Goal: Communication & Community: Connect with others

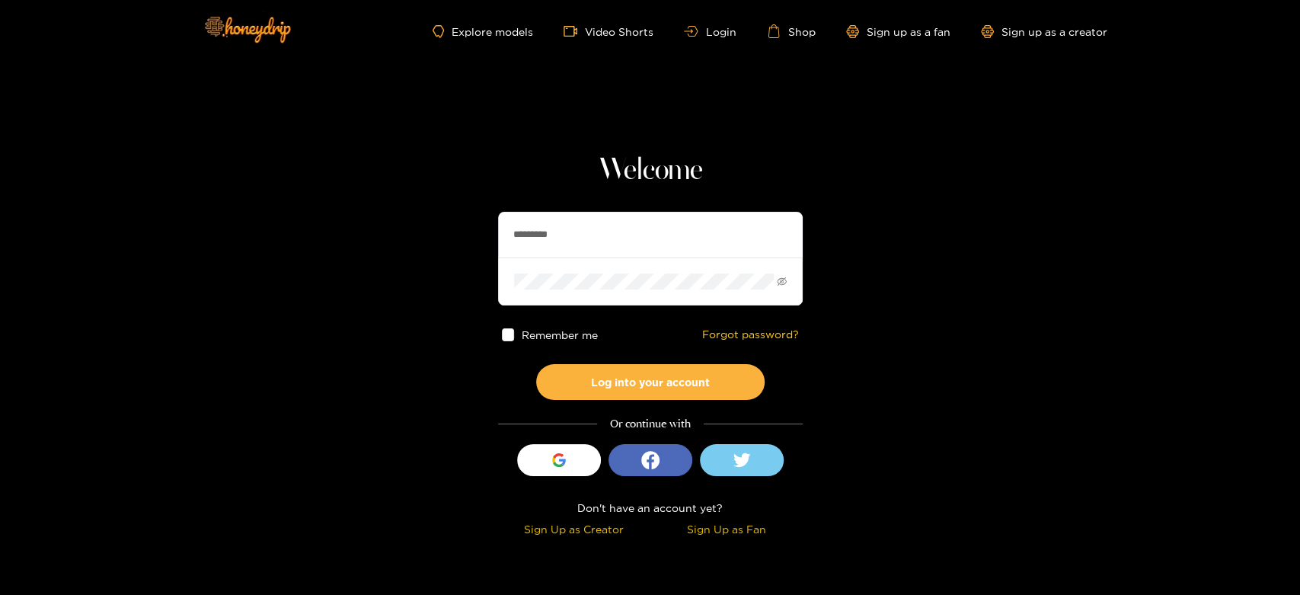
drag, startPoint x: 601, startPoint y: 234, endPoint x: 435, endPoint y: 216, distance: 166.9
click at [435, 216] on section "Welcome ********* Remember me Forgot password? Log into your account Or continu…" at bounding box center [650, 270] width 1300 height 541
paste input "*"
type input "**********"
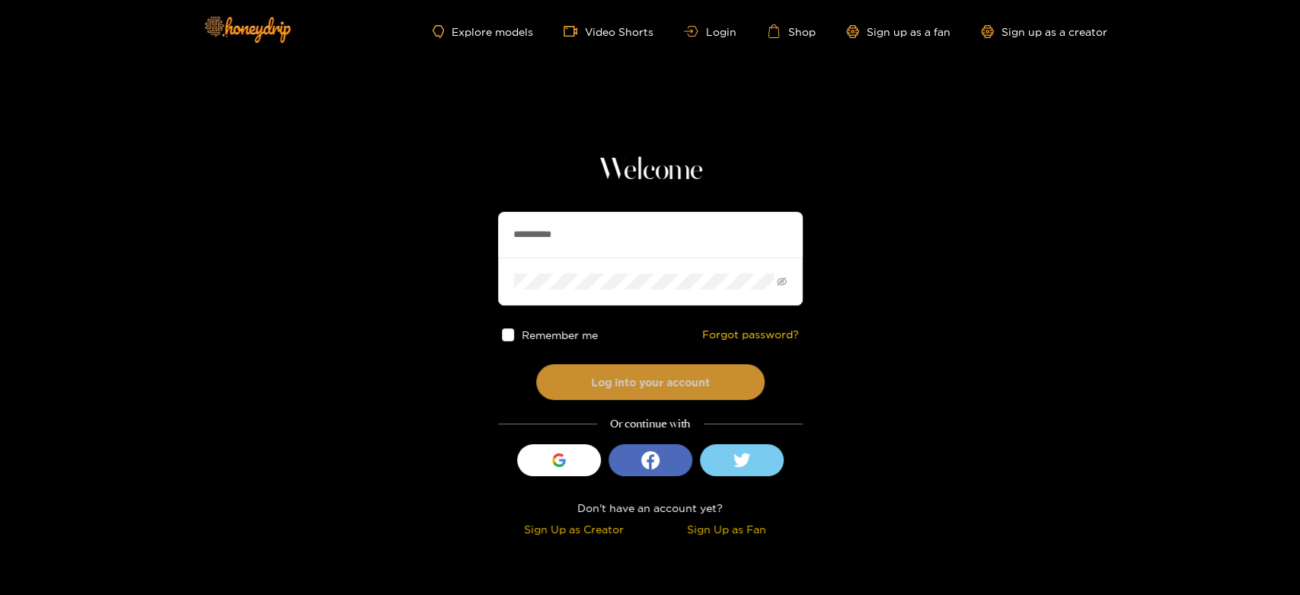
click at [585, 375] on button "Log into your account" at bounding box center [650, 382] width 228 height 36
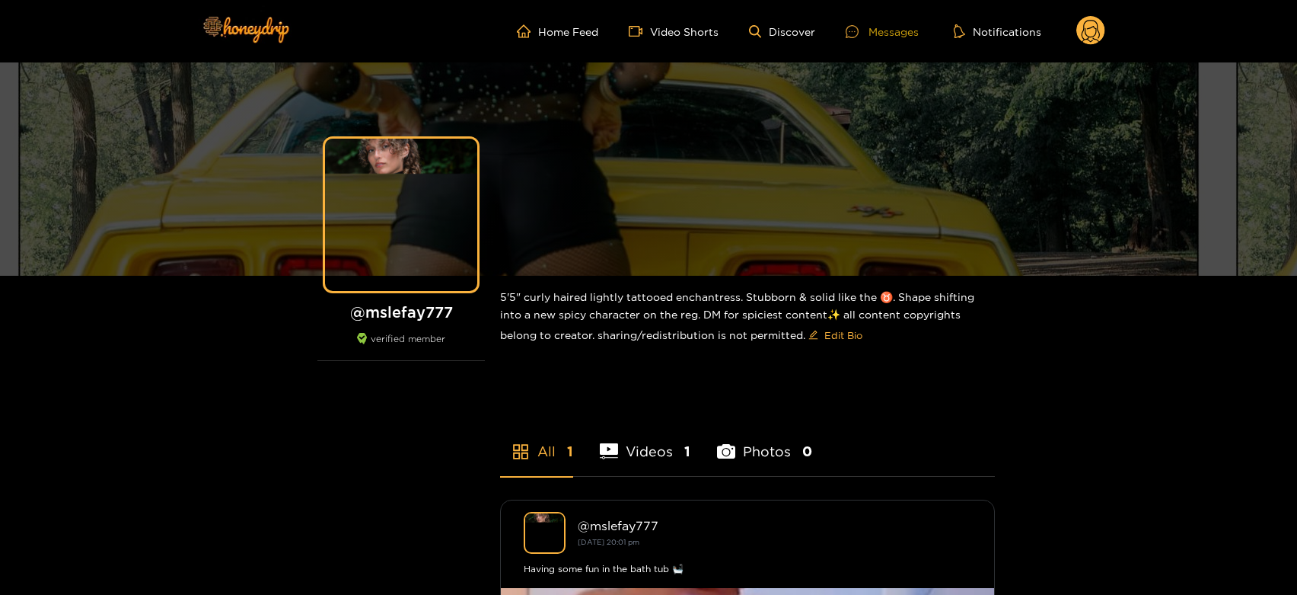
click at [876, 27] on div "Messages" at bounding box center [882, 32] width 73 height 18
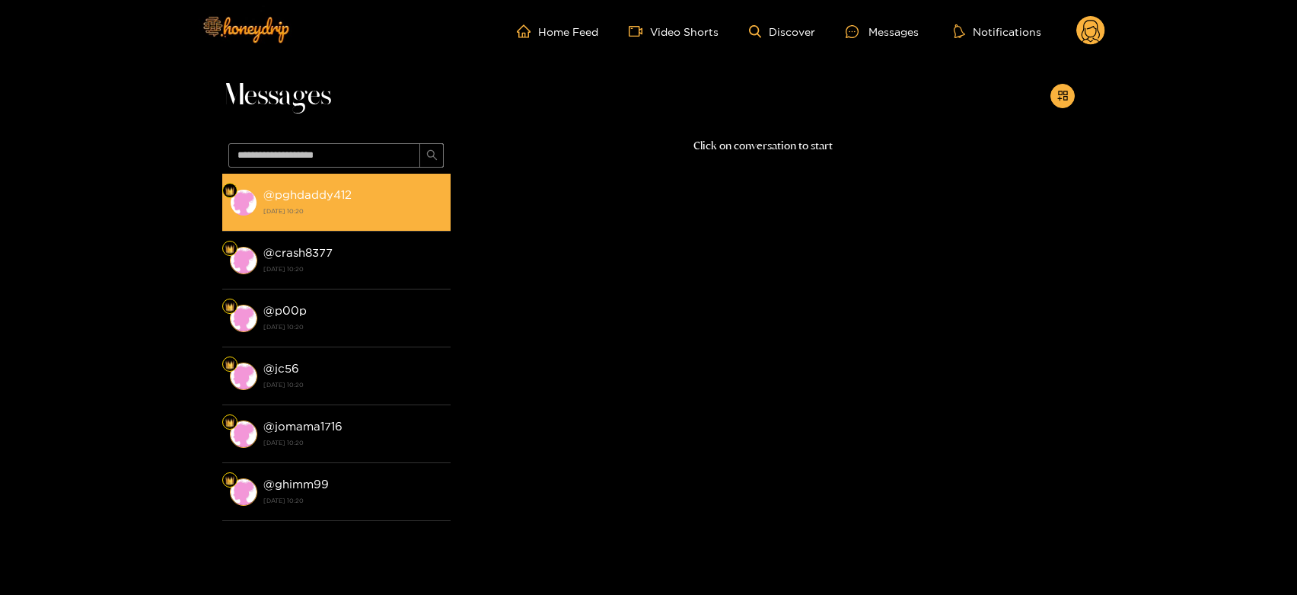
click at [420, 198] on div "@ pghdaddy412 [DATE] 10:20" at bounding box center [353, 202] width 180 height 34
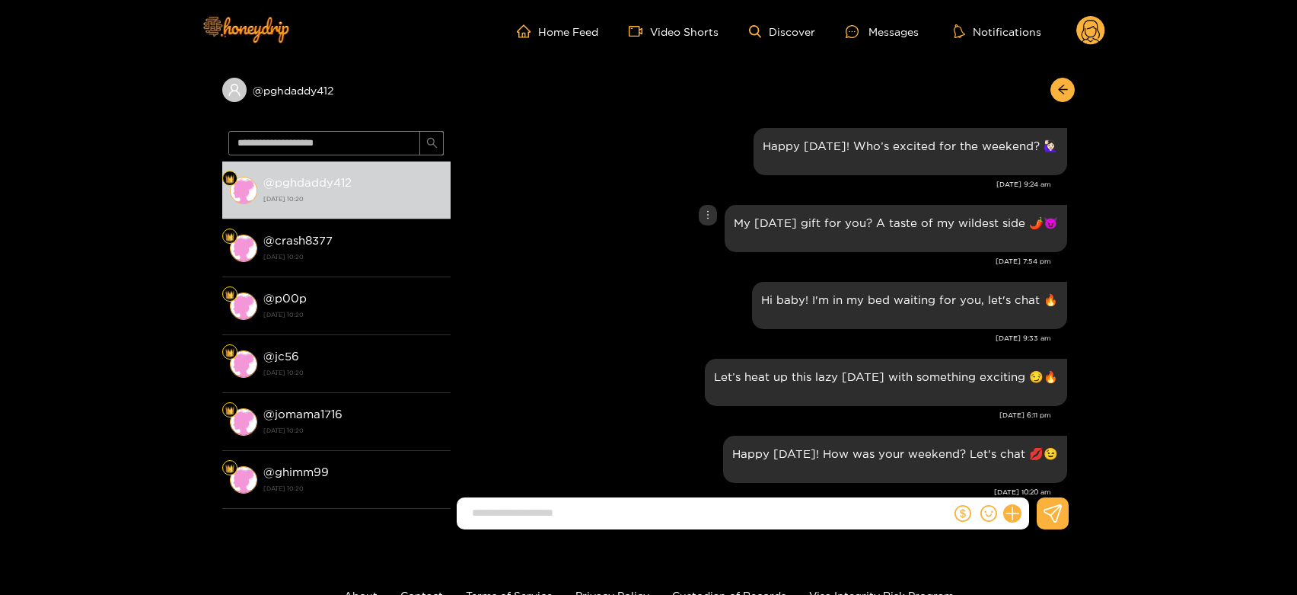
scroll to position [1610, 0]
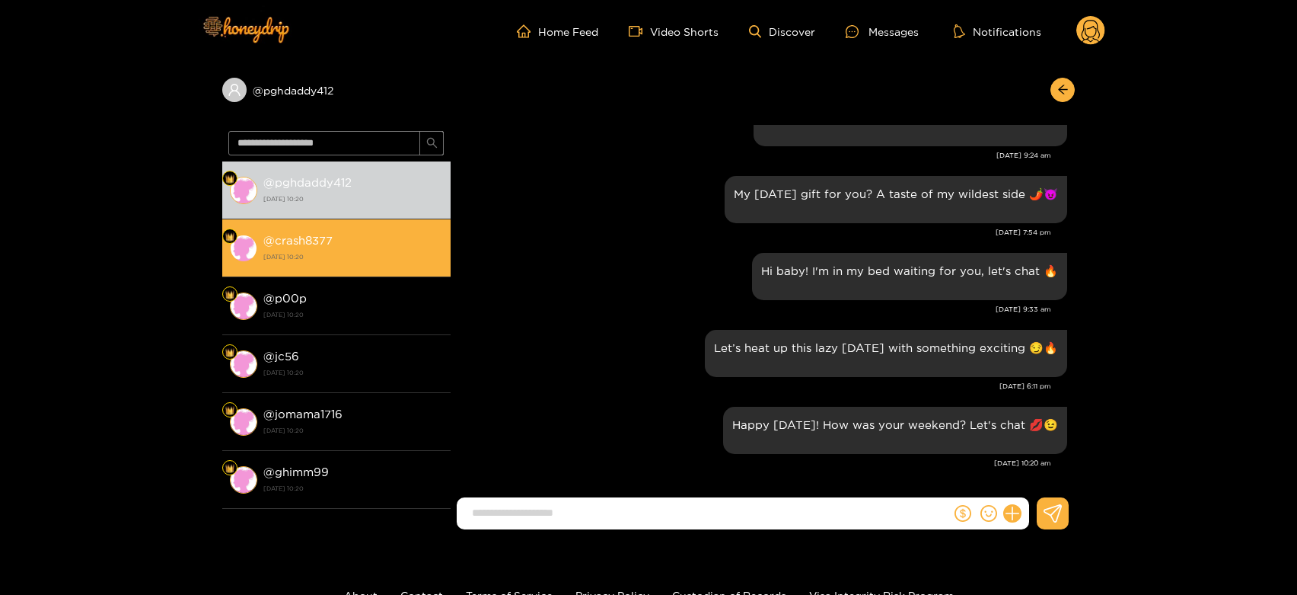
click at [407, 247] on div "@ crash8377 [DATE] 10:20" at bounding box center [353, 248] width 180 height 34
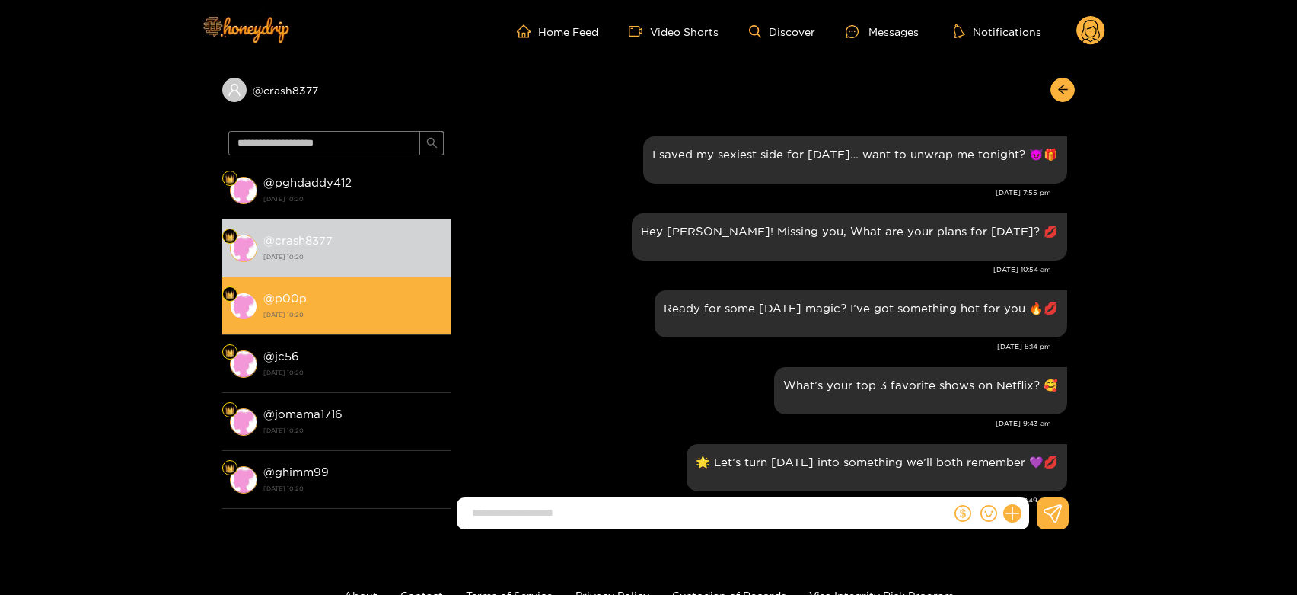
scroll to position [1610, 0]
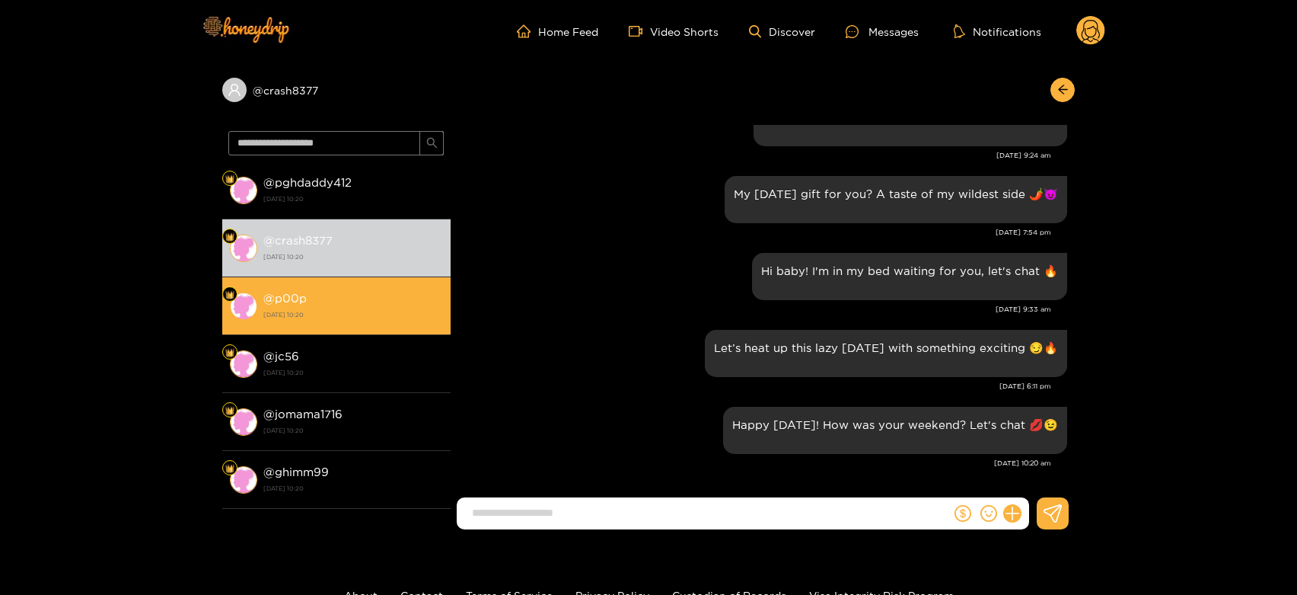
click at [369, 321] on strong "[DATE] 10:20" at bounding box center [353, 315] width 180 height 14
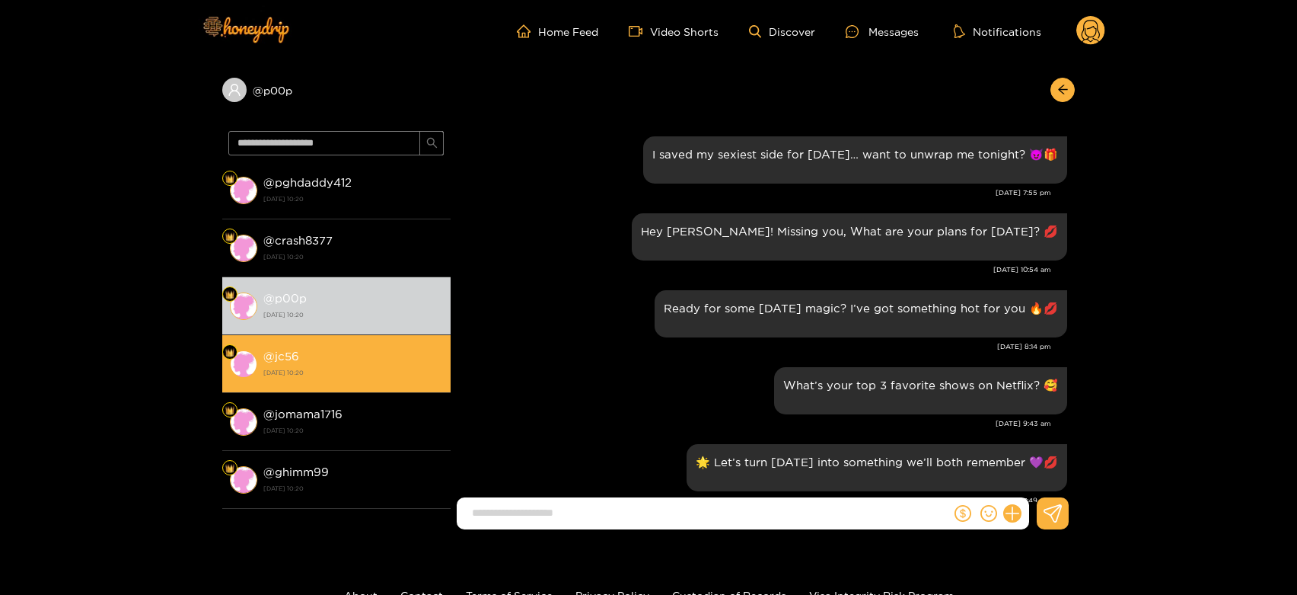
scroll to position [1610, 0]
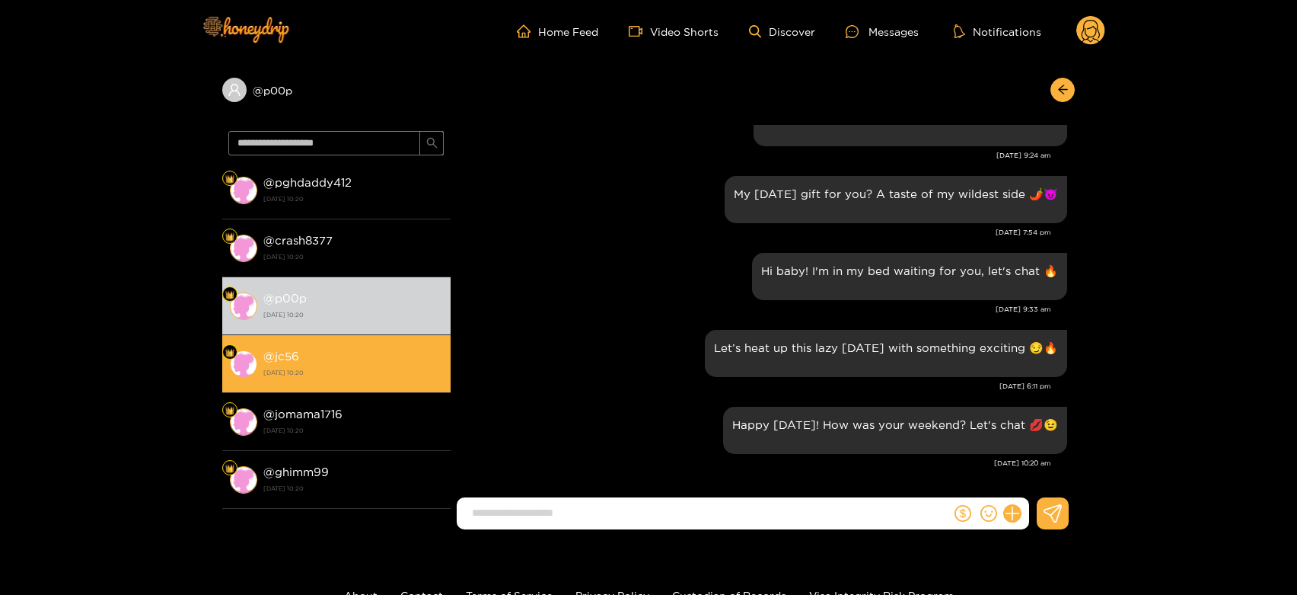
click at [353, 368] on strong "[DATE] 10:20" at bounding box center [353, 372] width 180 height 14
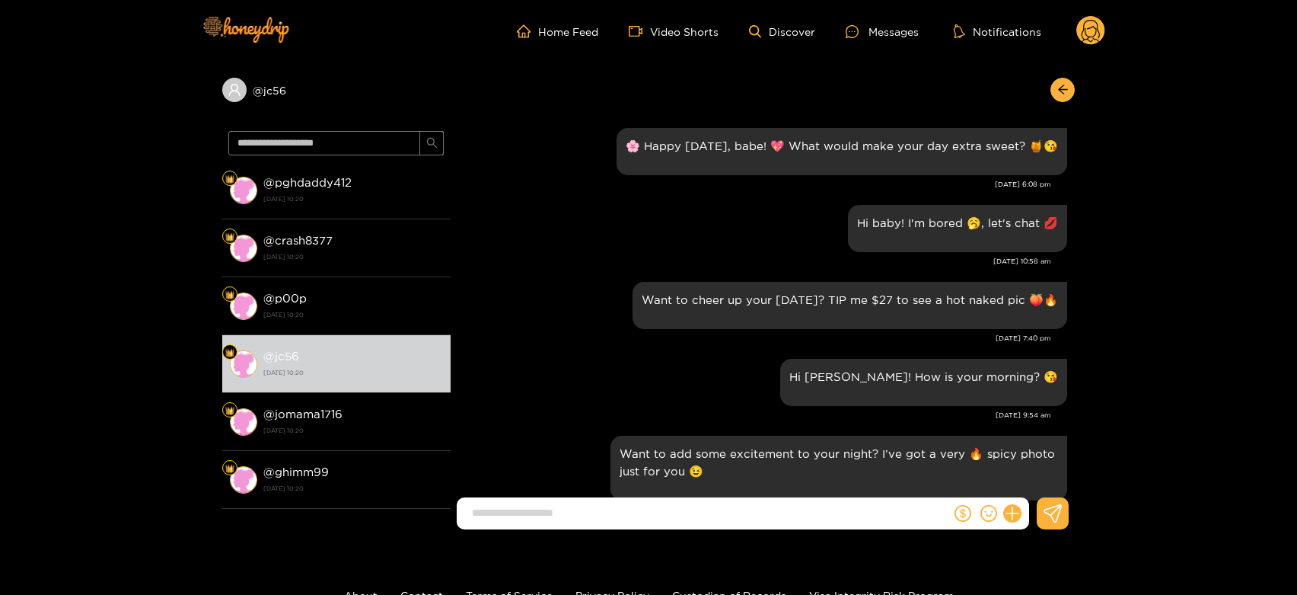
scroll to position [932, 0]
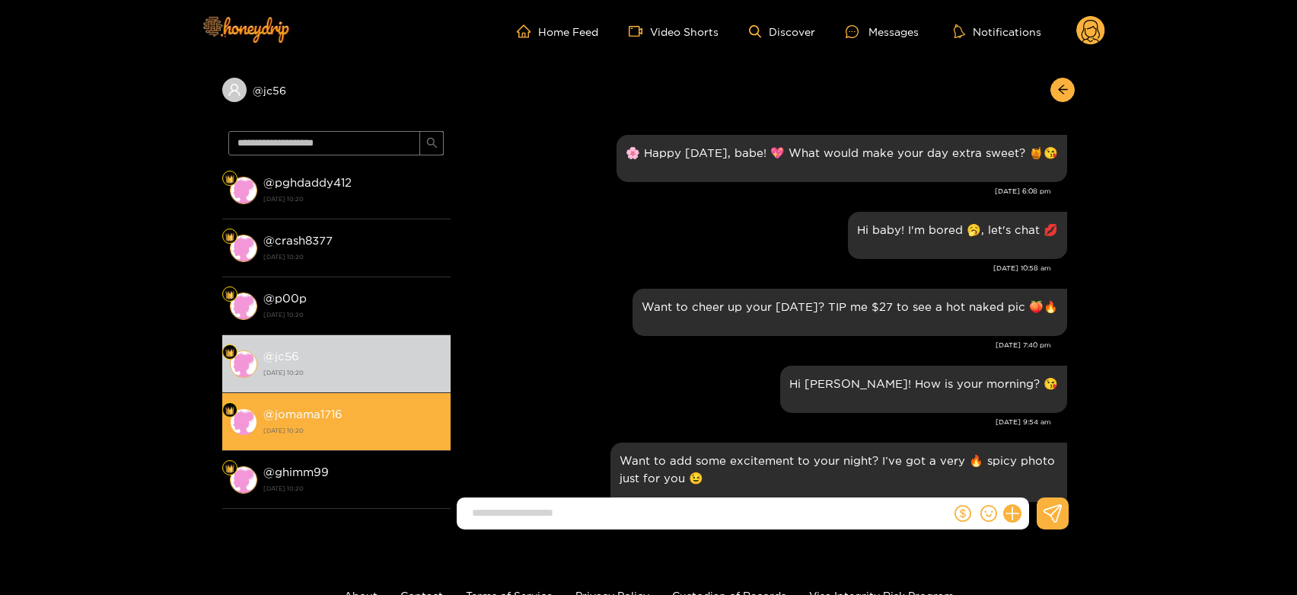
click at [347, 407] on div "@ jomama1716 [DATE] 10:20" at bounding box center [353, 421] width 180 height 34
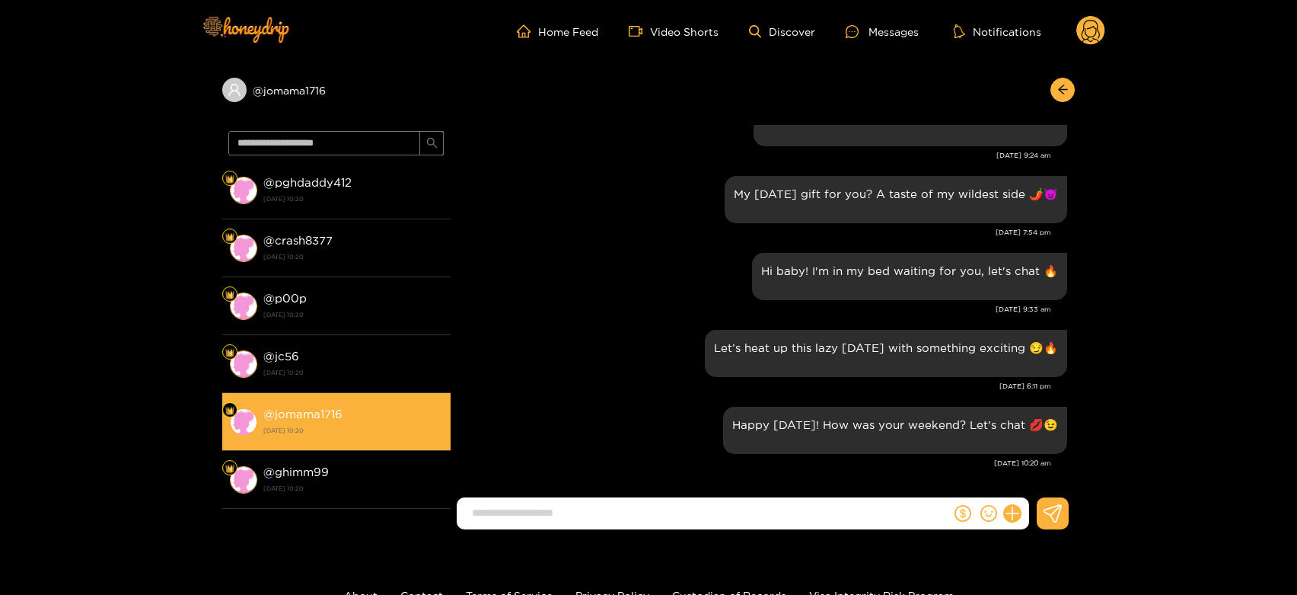
scroll to position [169, 0]
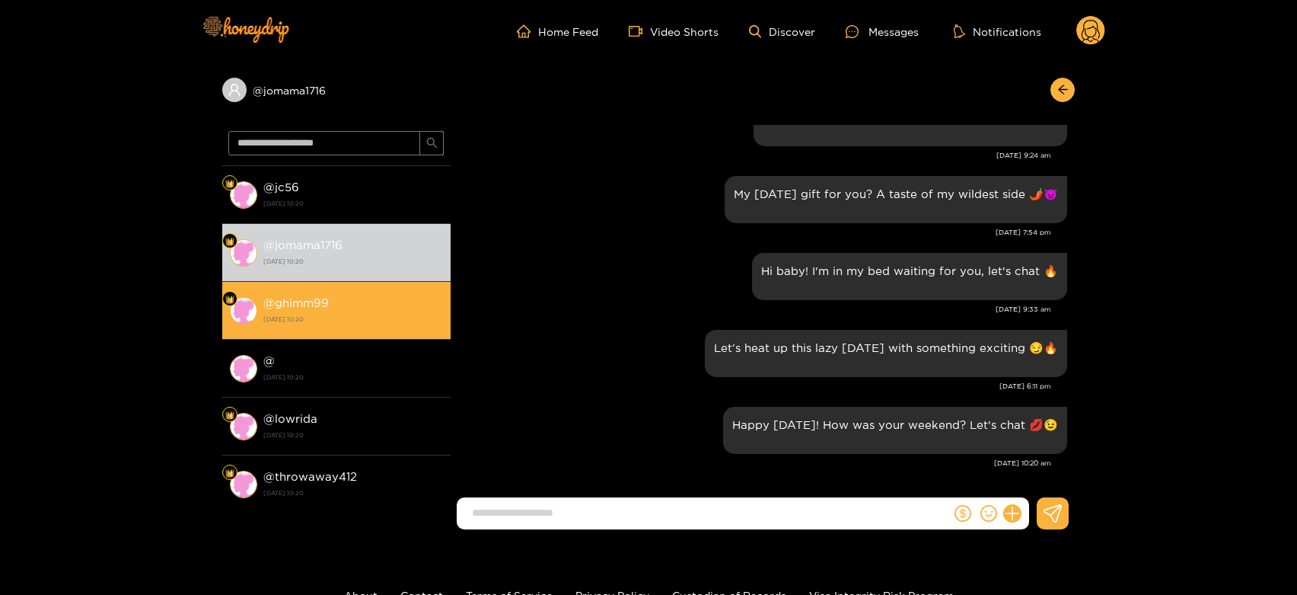
click at [367, 298] on div "@ ghimm99 [DATE] 10:20" at bounding box center [353, 310] width 180 height 34
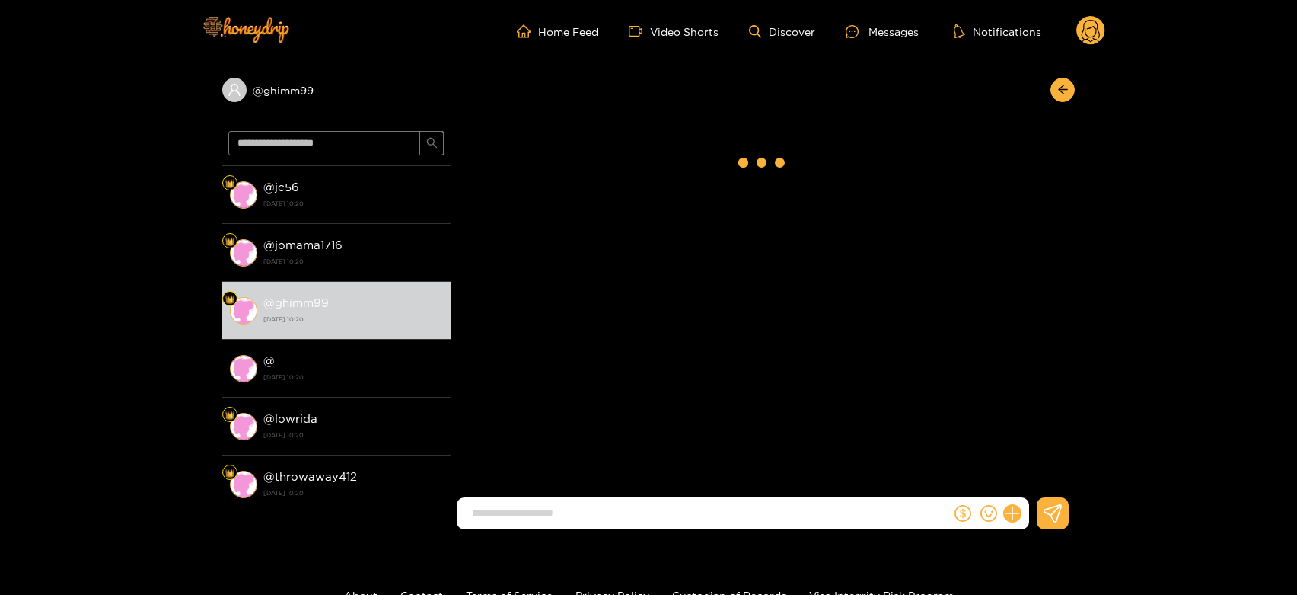
scroll to position [1610, 0]
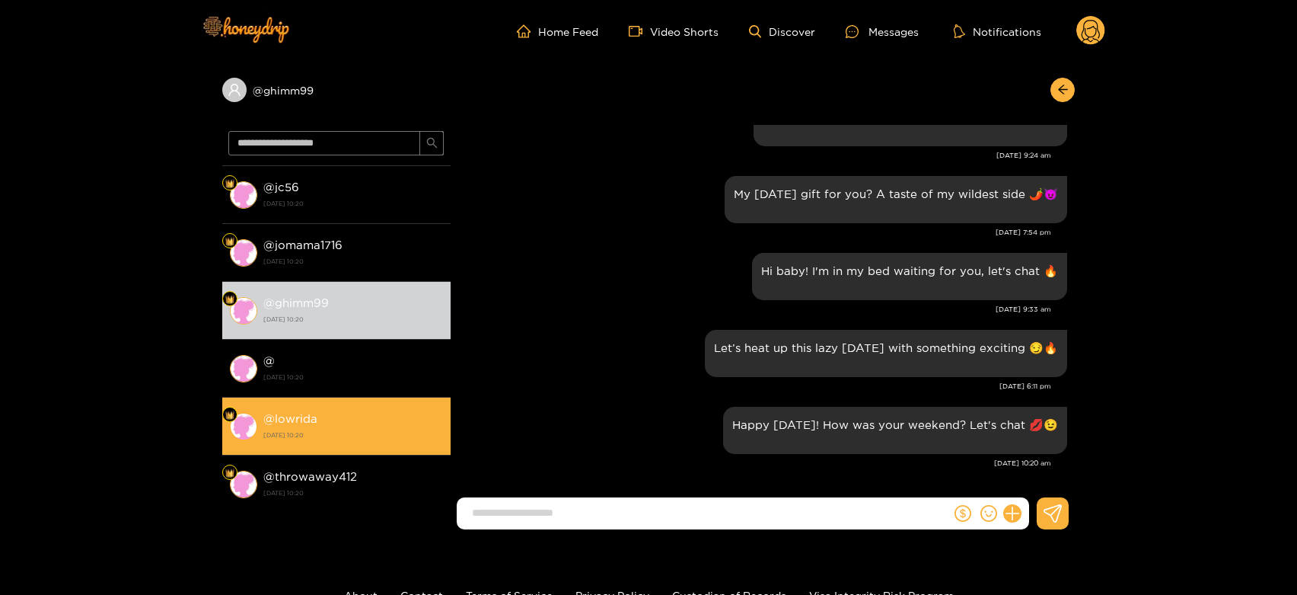
click at [329, 409] on div "@ lowrida [DATE] 10:20" at bounding box center [353, 426] width 180 height 34
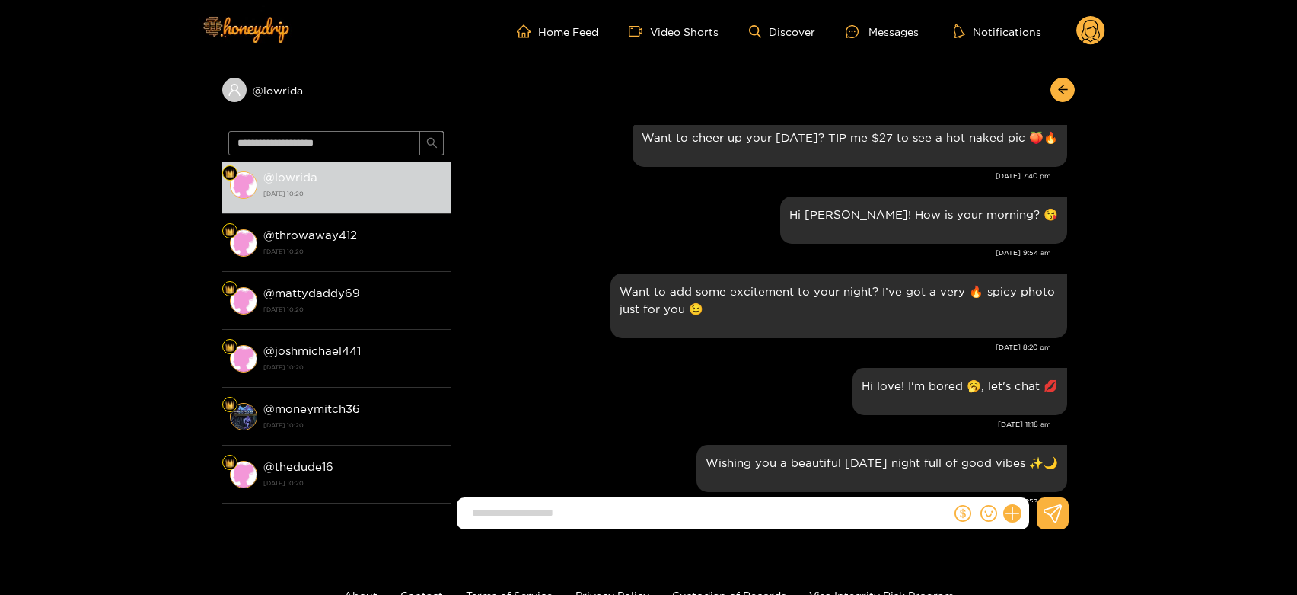
scroll to position [423, 0]
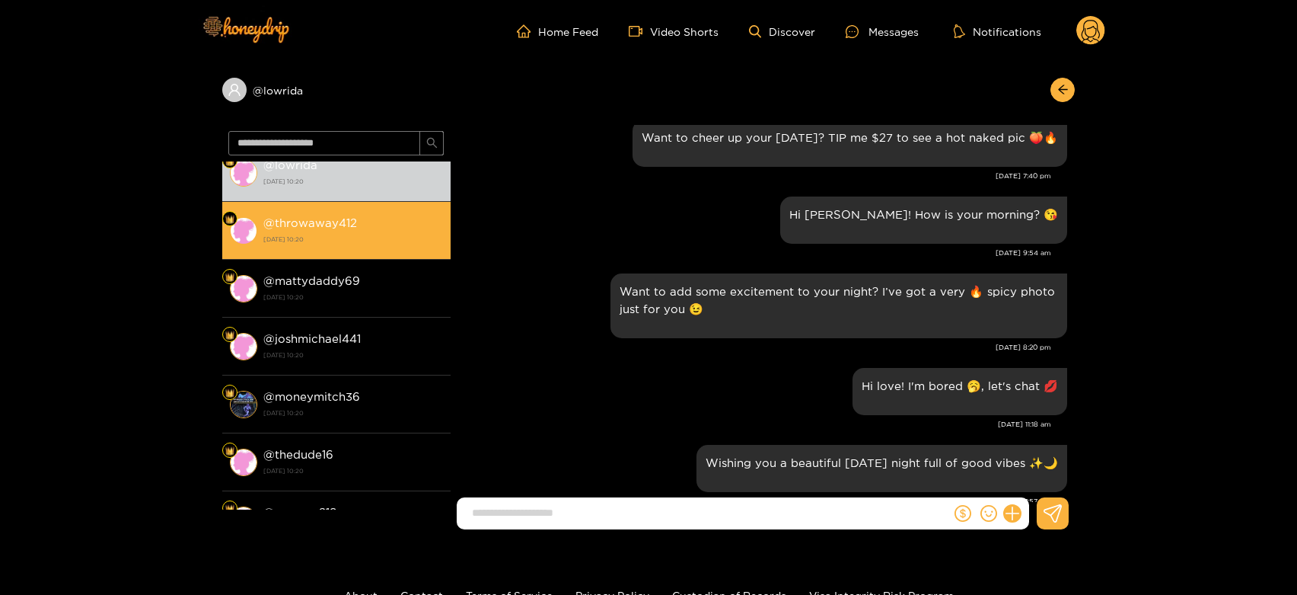
click at [343, 256] on li "@ throwaway412 [DATE] 10:20" at bounding box center [336, 231] width 228 height 58
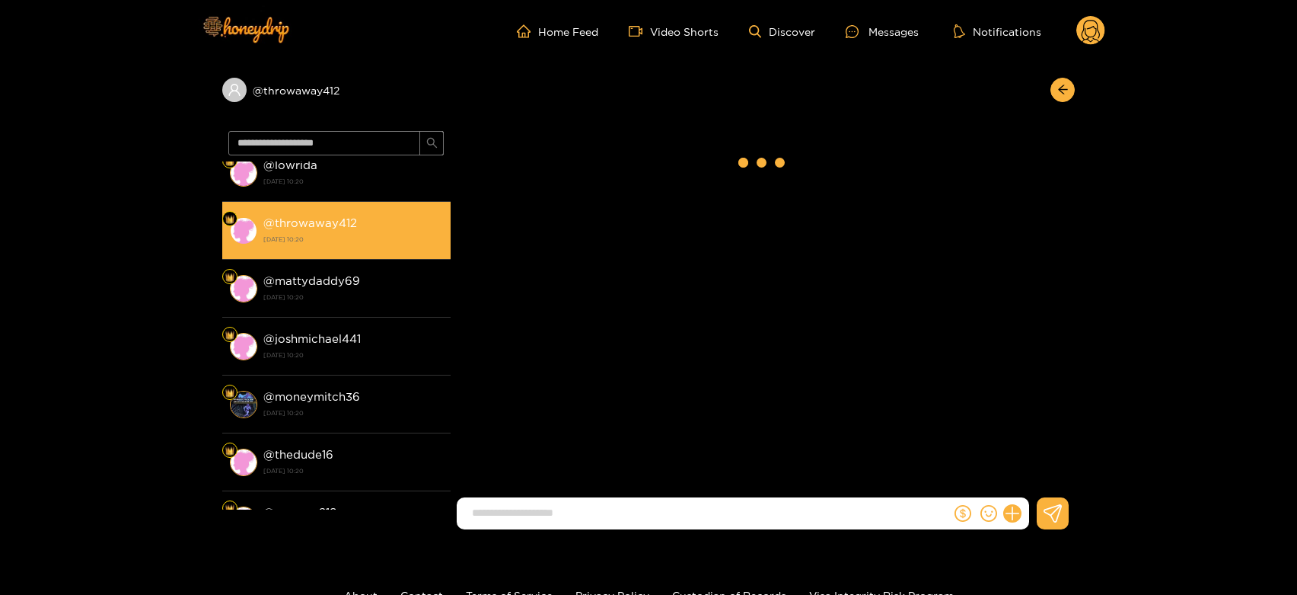
scroll to position [1675, 0]
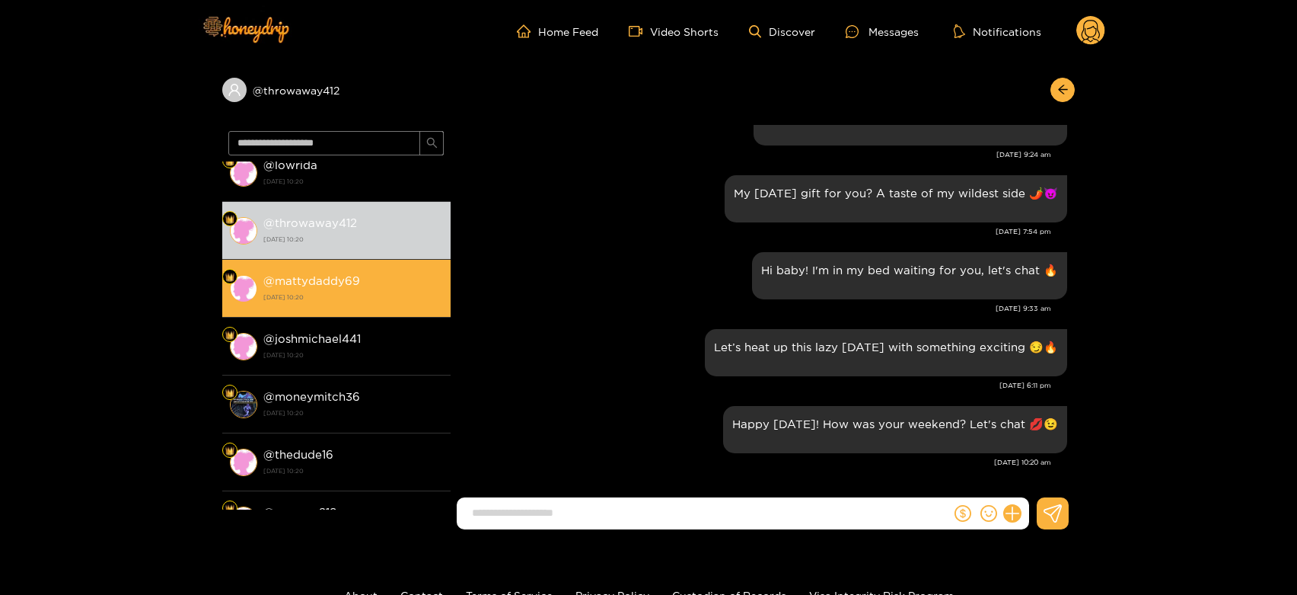
click at [317, 301] on strong "[DATE] 10:20" at bounding box center [353, 297] width 180 height 14
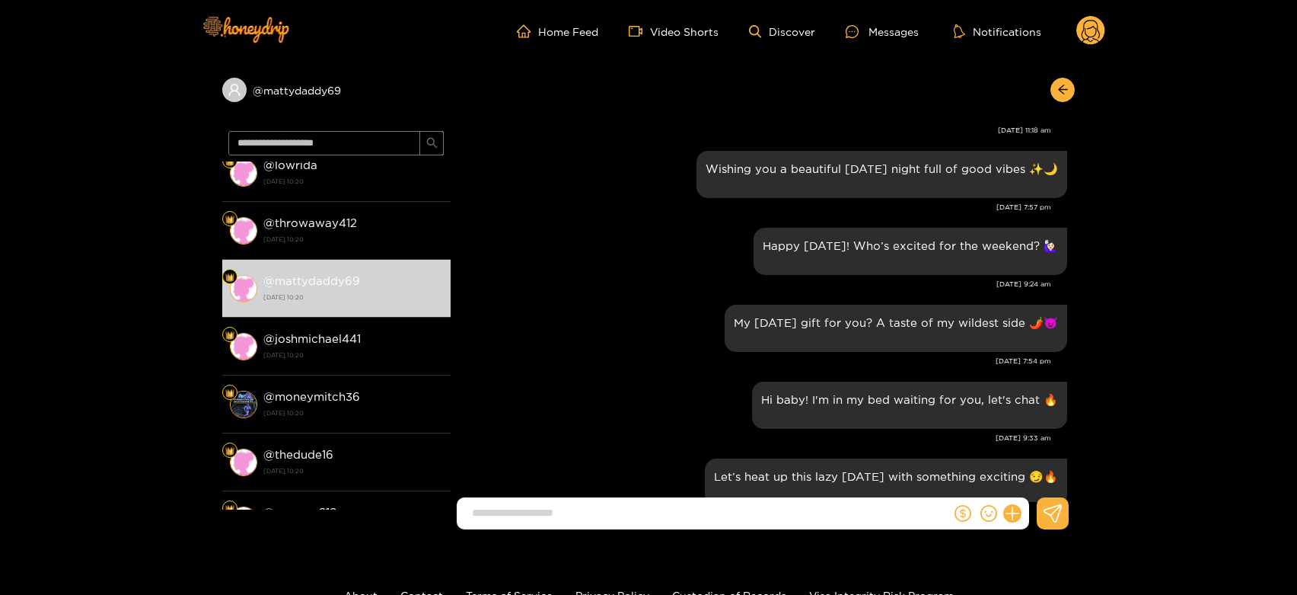
scroll to position [1272, 0]
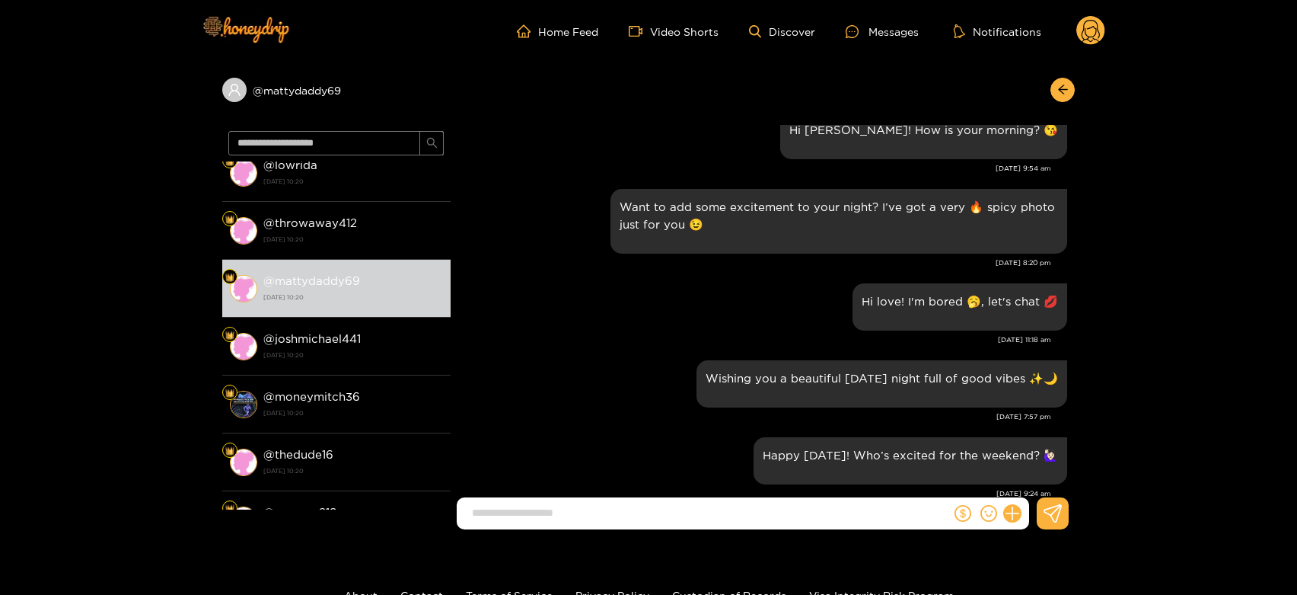
click at [1085, 27] on circle at bounding box center [1090, 30] width 29 height 29
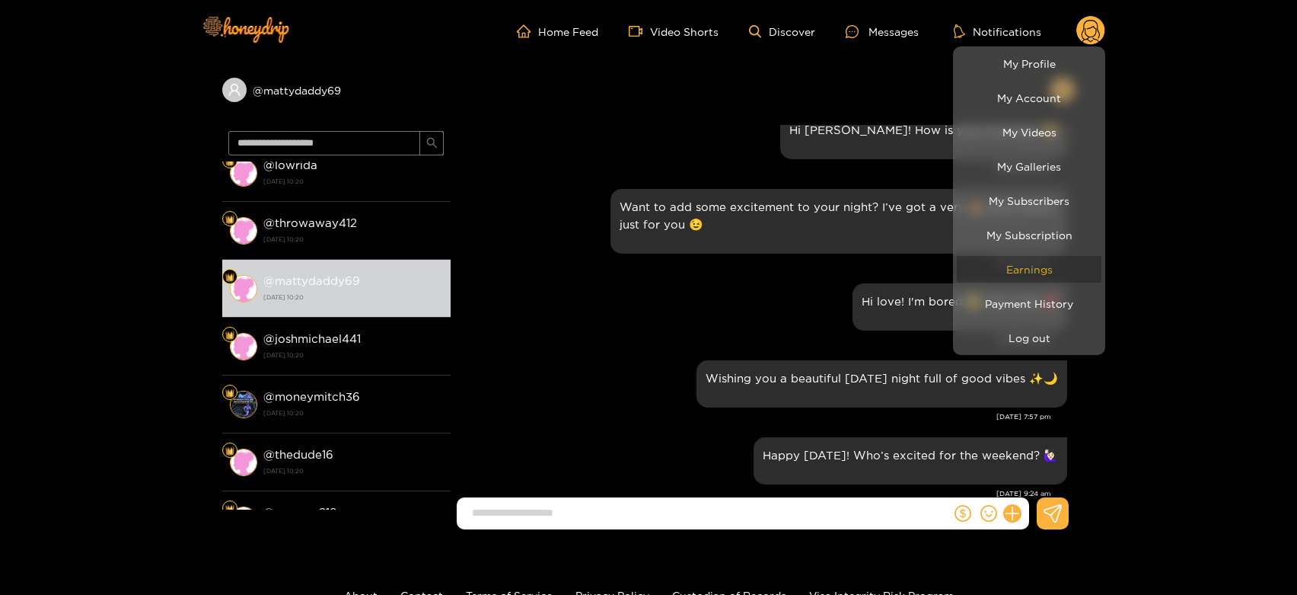
click at [1048, 273] on link "Earnings" at bounding box center [1029, 269] width 145 height 27
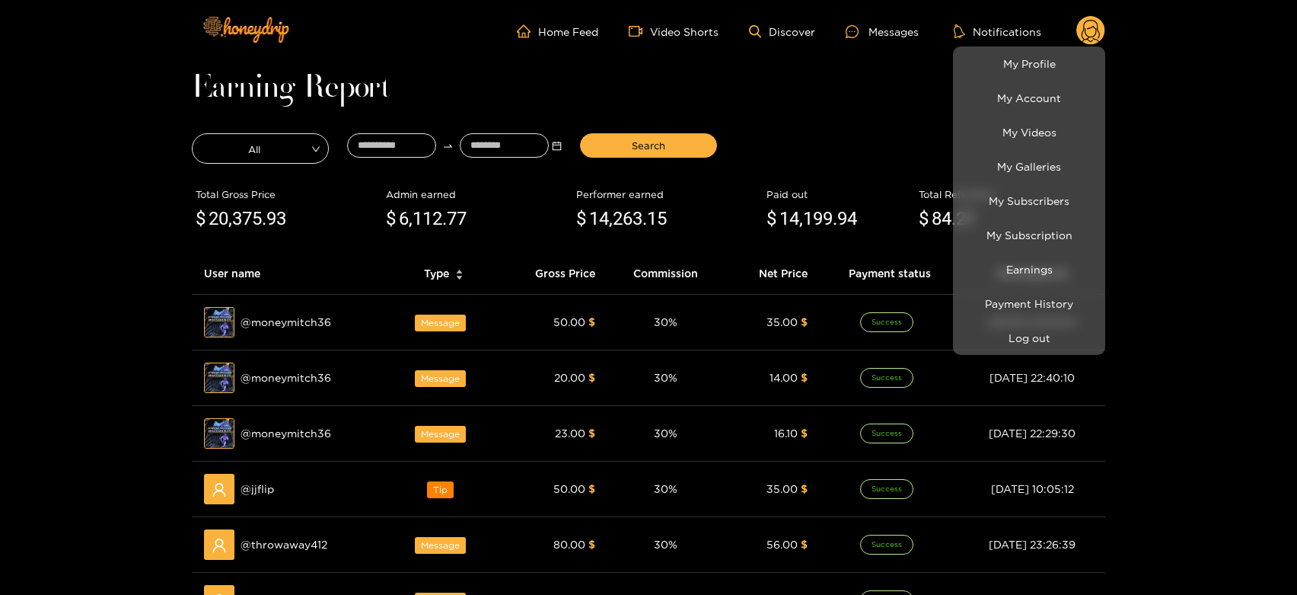
click at [297, 327] on div at bounding box center [648, 297] width 1297 height 595
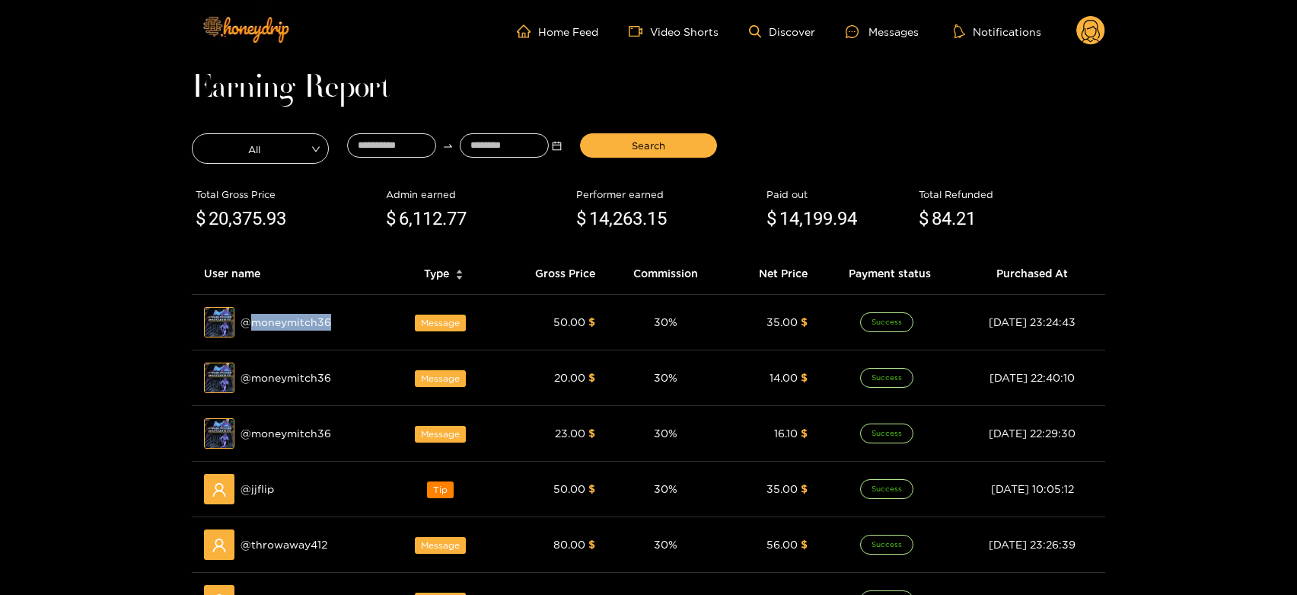
click at [297, 327] on span "@ moneymitch36" at bounding box center [286, 322] width 91 height 17
copy span "moneymitch36"
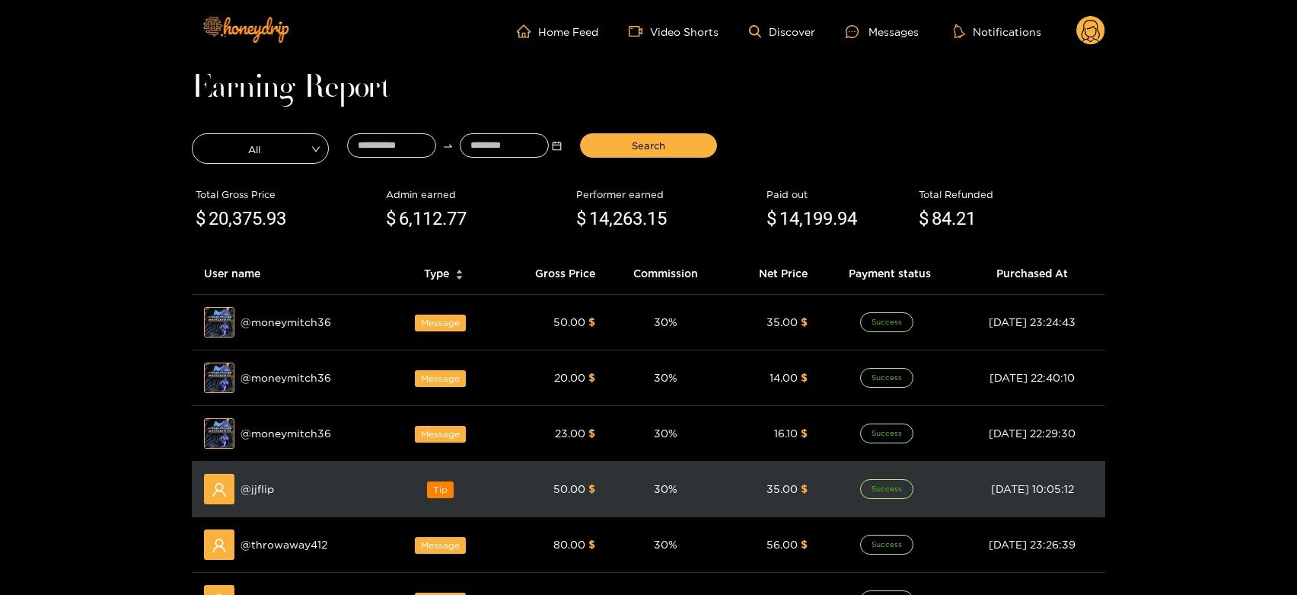
click at [252, 490] on span "@ jjflip" at bounding box center [257, 488] width 33 height 17
copy span "jjflip"
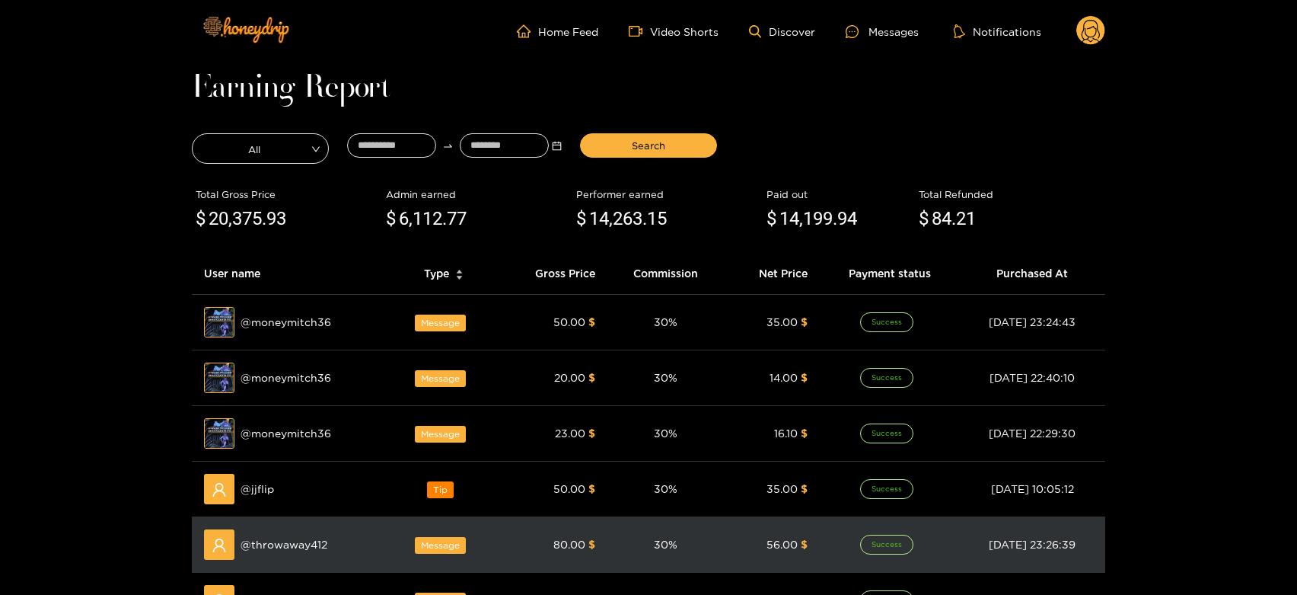
click at [281, 536] on span "@ throwaway412" at bounding box center [284, 544] width 87 height 17
copy span "throwaway412"
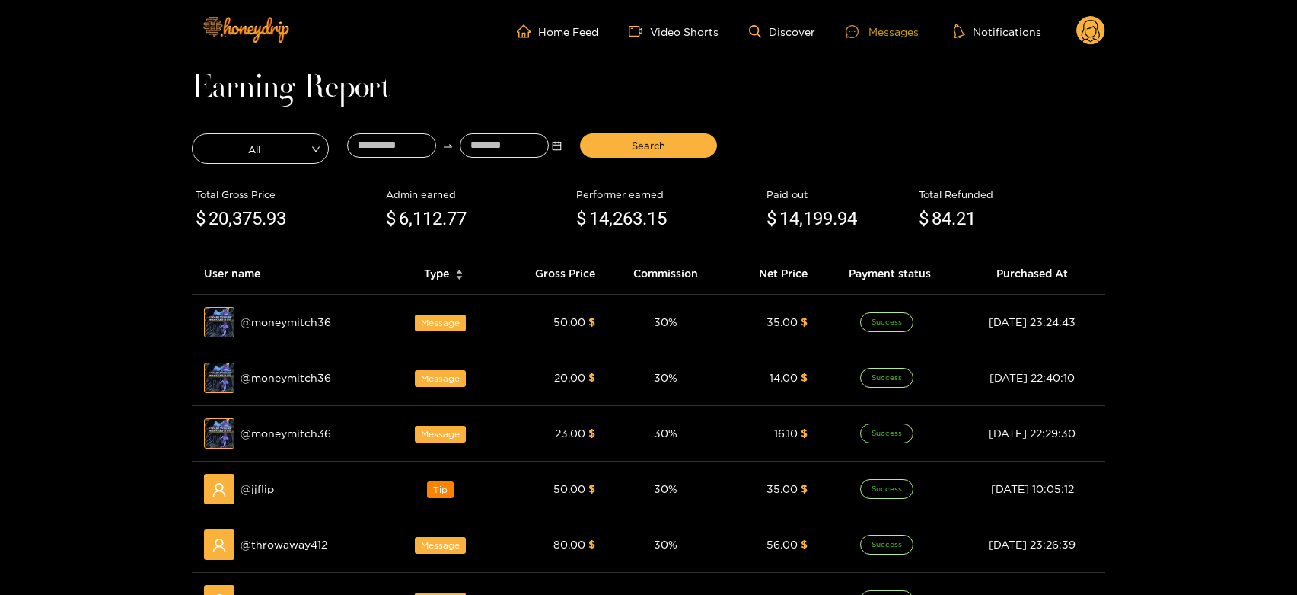
drag, startPoint x: 898, startPoint y: 28, endPoint x: 836, endPoint y: 44, distance: 63.7
click at [897, 28] on div "Messages" at bounding box center [882, 32] width 73 height 18
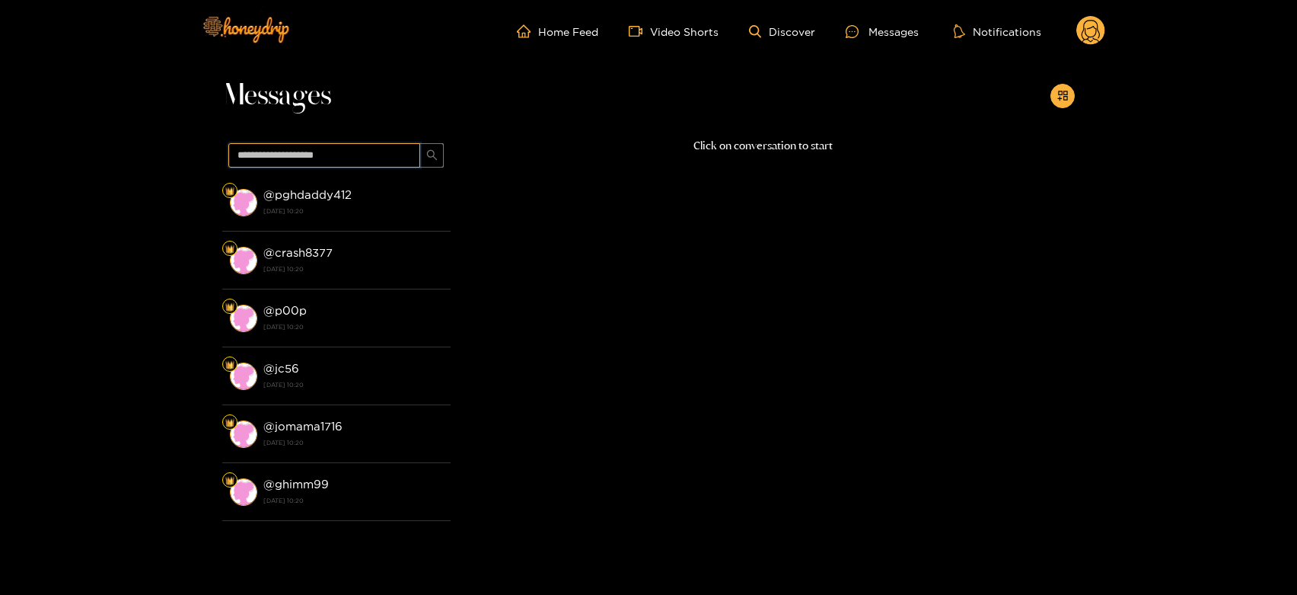
click at [316, 155] on input "text" at bounding box center [324, 155] width 192 height 24
paste input "**********"
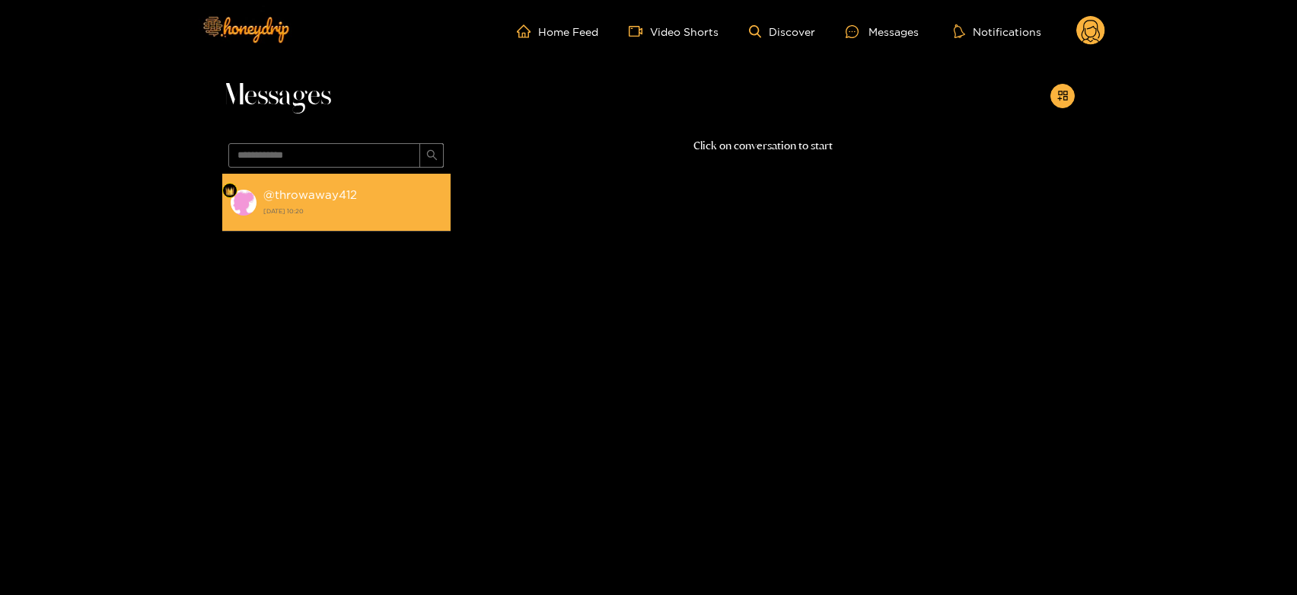
click at [334, 214] on strong "[DATE] 10:20" at bounding box center [353, 211] width 180 height 14
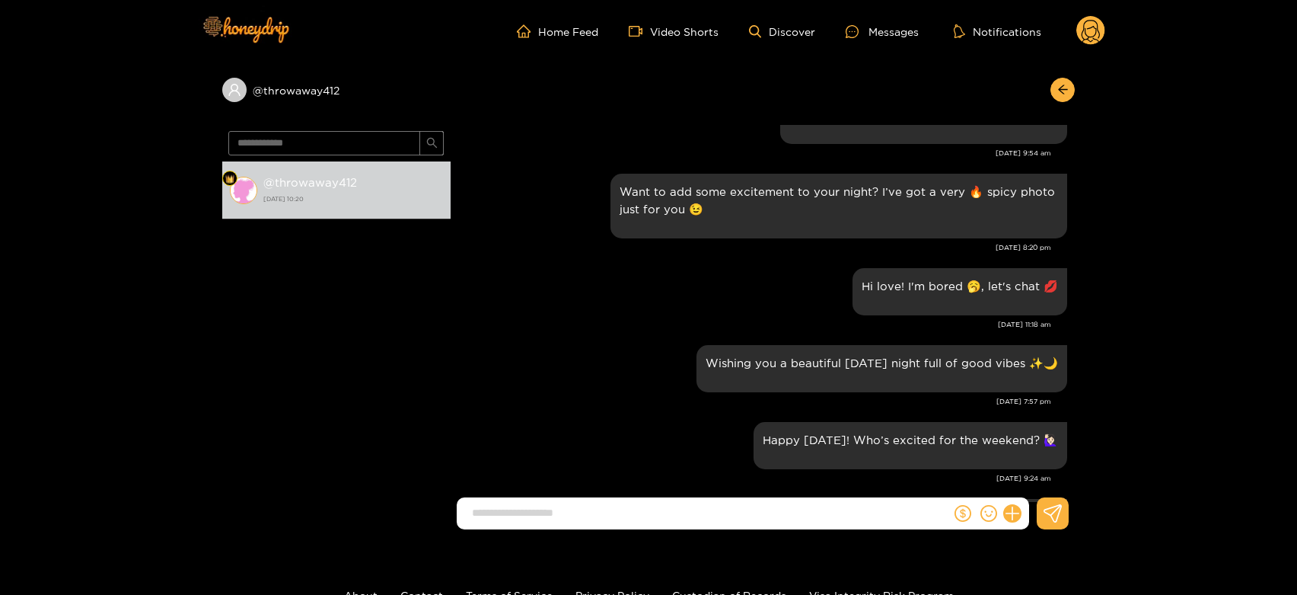
scroll to position [1013, 0]
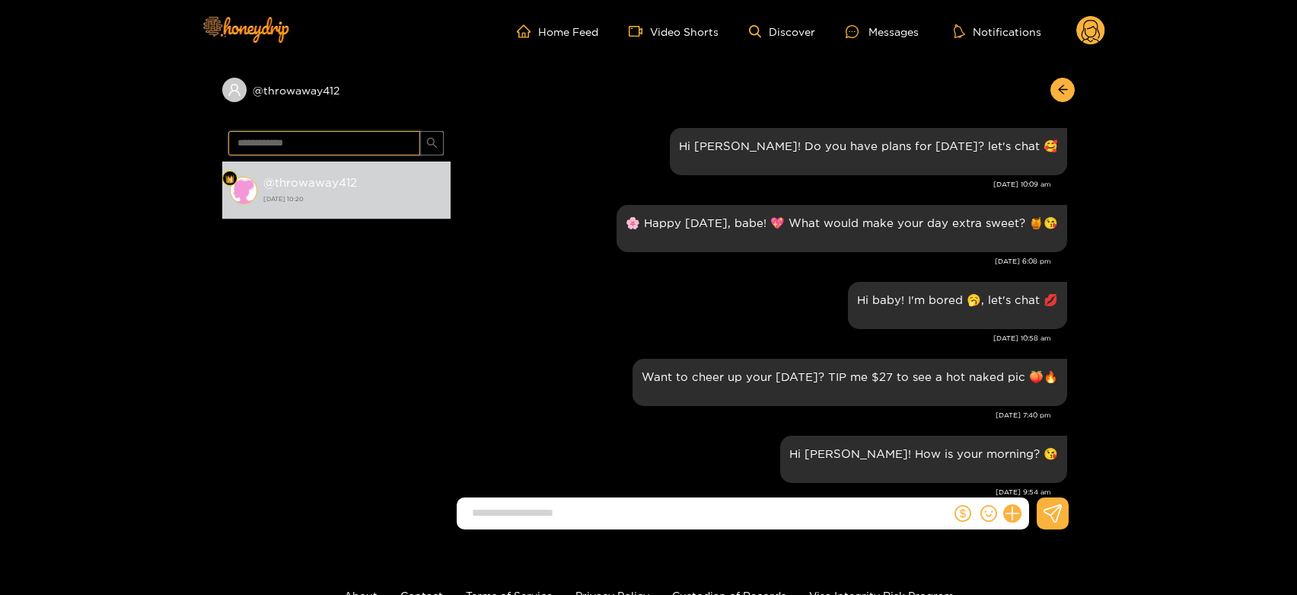
click at [327, 151] on input "**********" at bounding box center [324, 143] width 192 height 24
paste input "text"
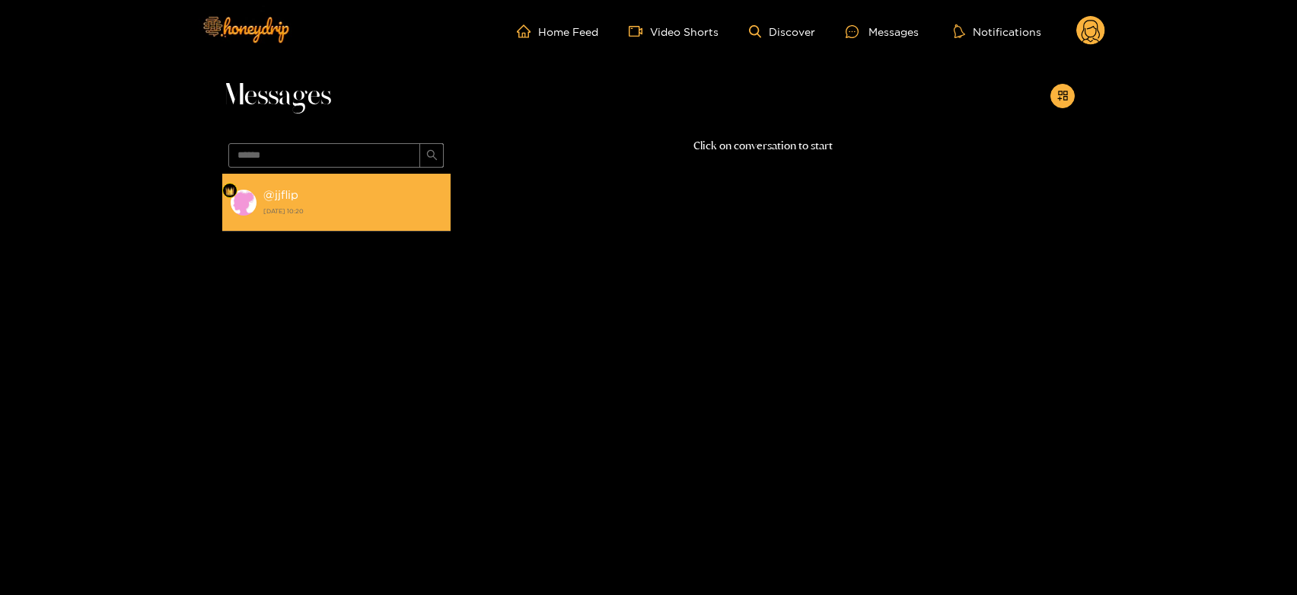
click at [334, 199] on div "@ jjflip [DATE] 10:20" at bounding box center [353, 202] width 180 height 34
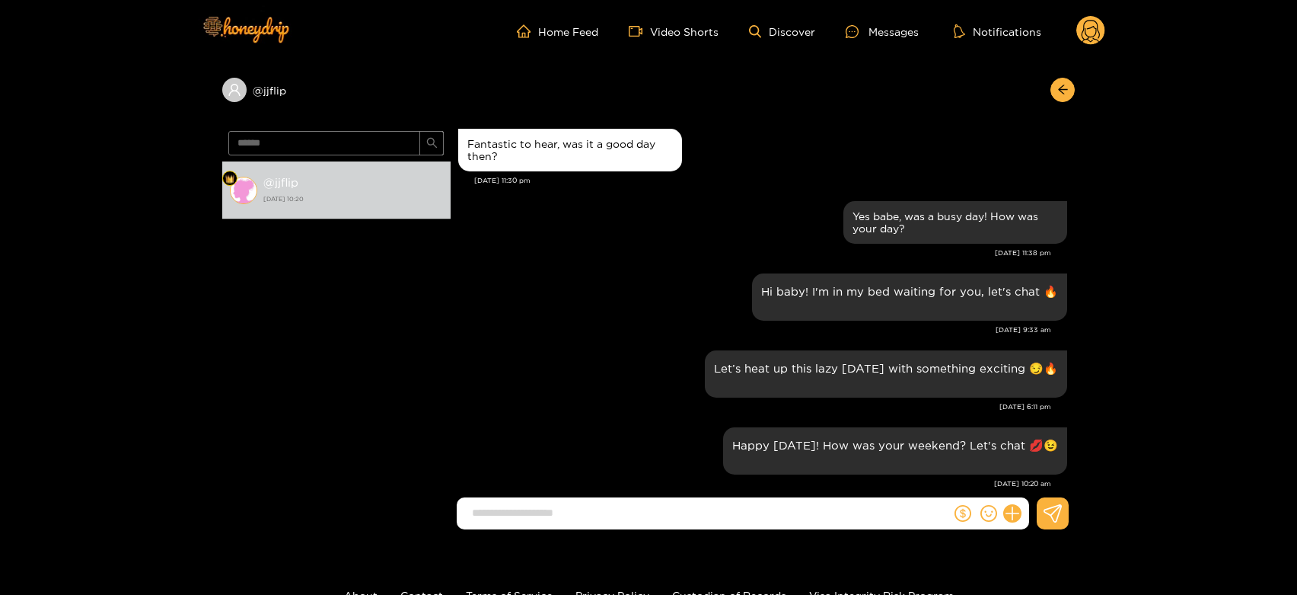
scroll to position [3234, 0]
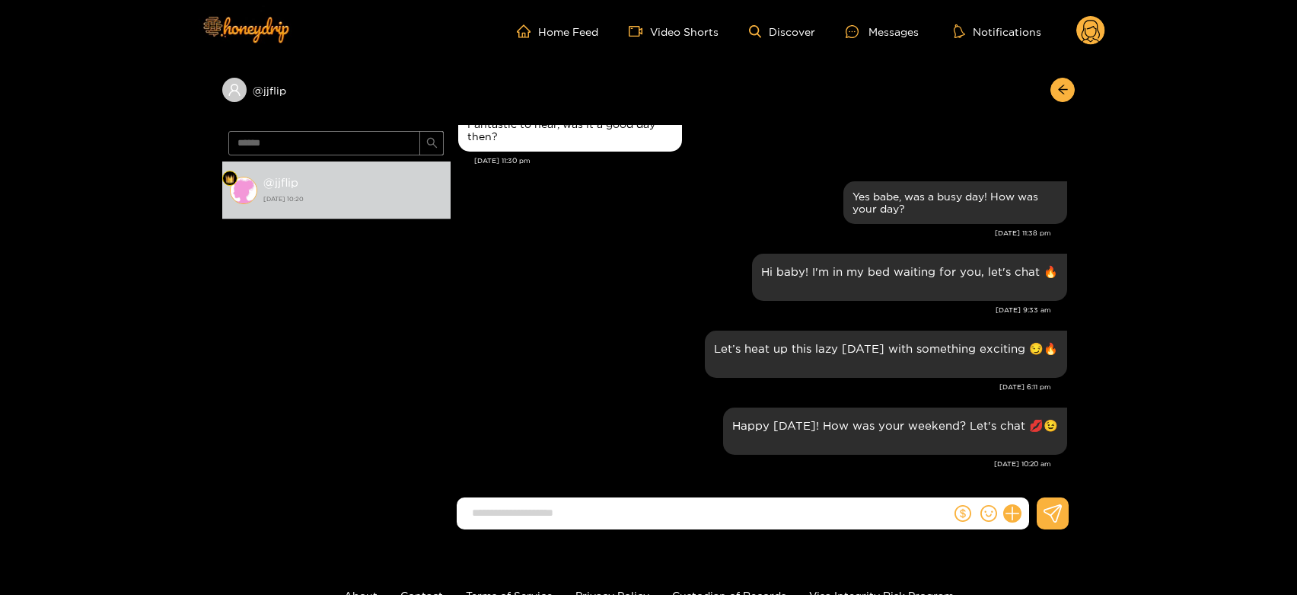
click at [383, 131] on span "******" at bounding box center [336, 143] width 216 height 24
click at [381, 140] on input "******" at bounding box center [324, 143] width 192 height 24
click at [381, 141] on input "******" at bounding box center [324, 143] width 192 height 24
paste input "******"
type input "**********"
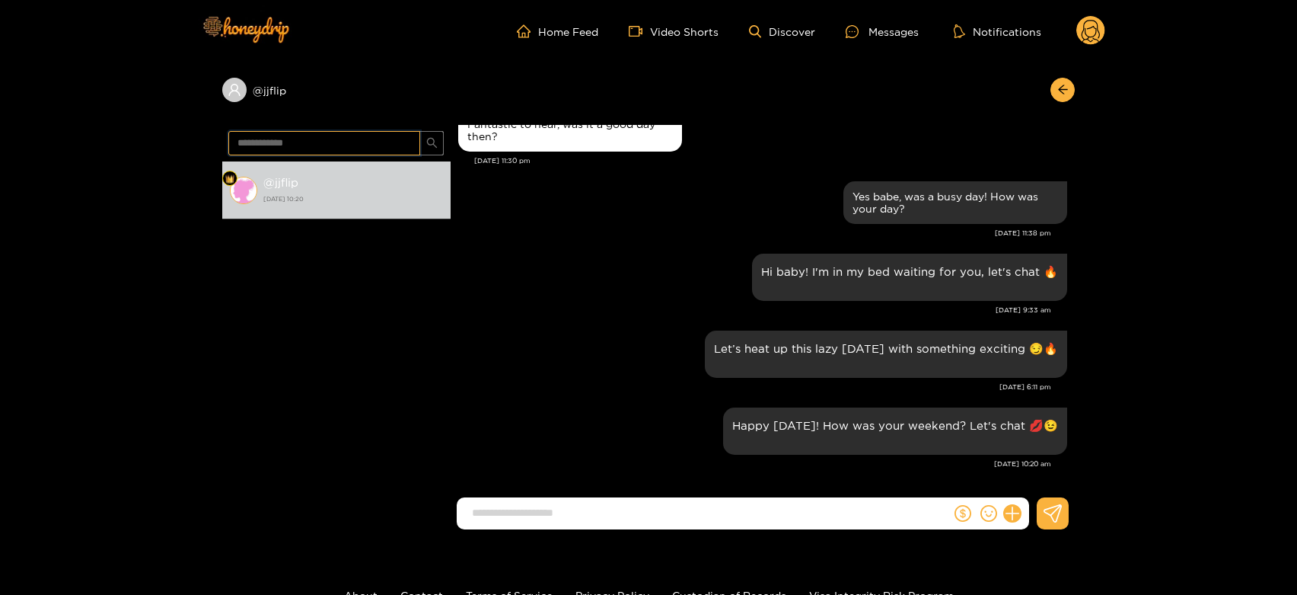
scroll to position [0, 0]
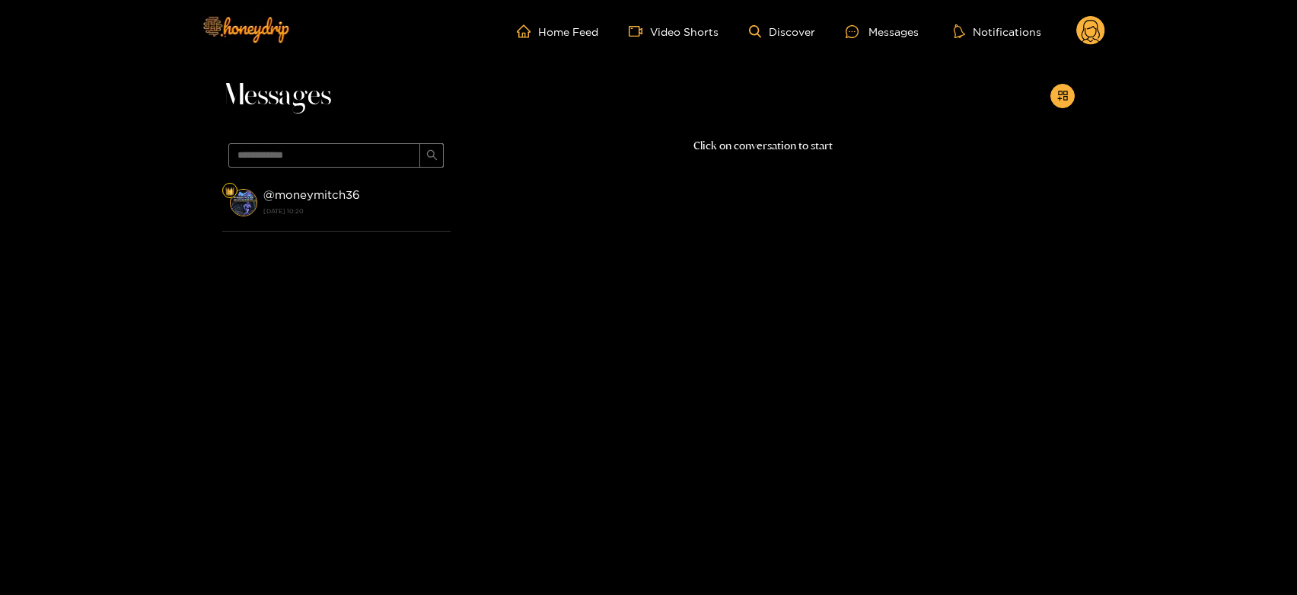
click at [360, 190] on div "@ moneymitch36 [DATE] 10:20" at bounding box center [353, 202] width 180 height 34
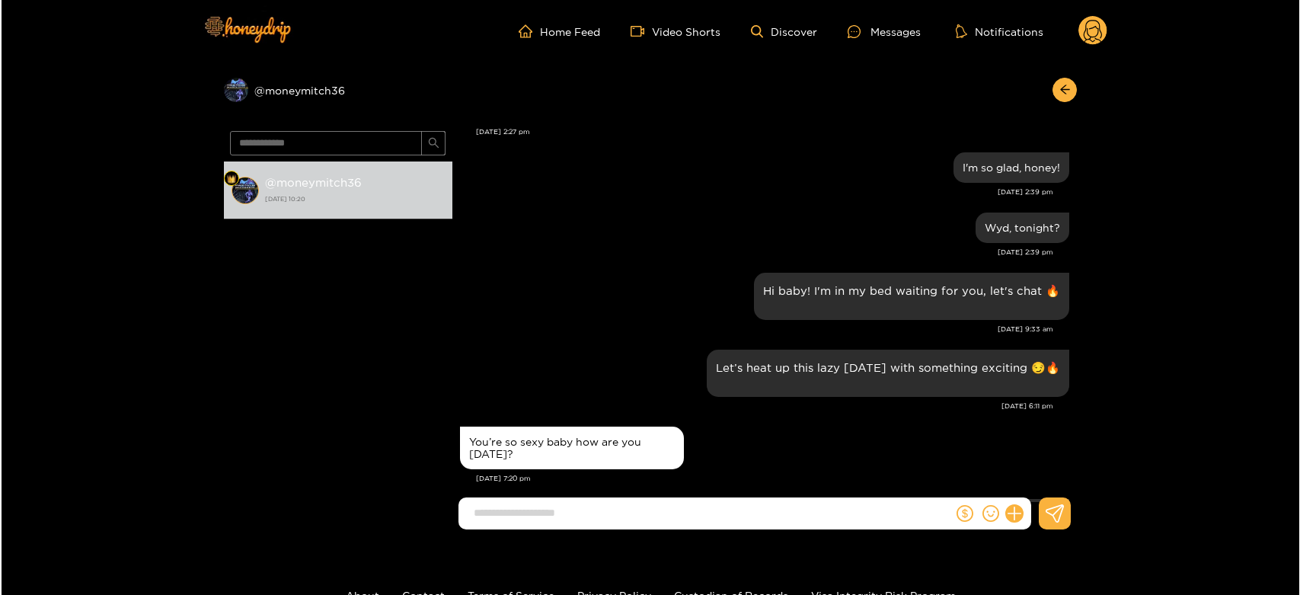
scroll to position [1070, 0]
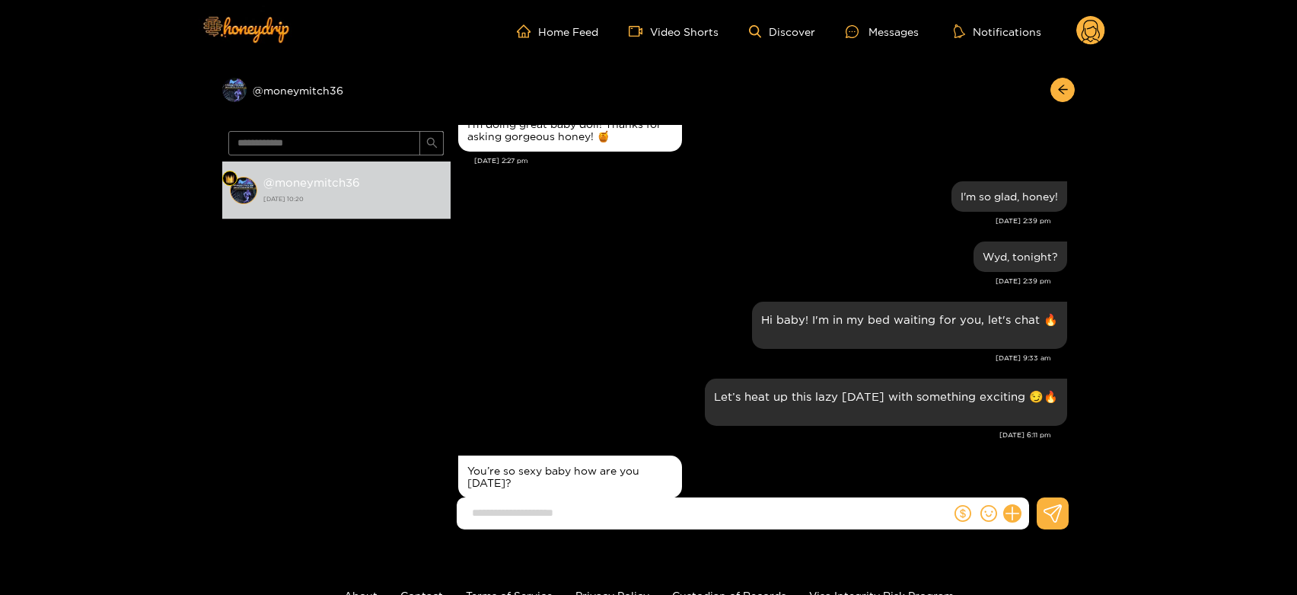
click at [1096, 27] on circle at bounding box center [1090, 30] width 29 height 29
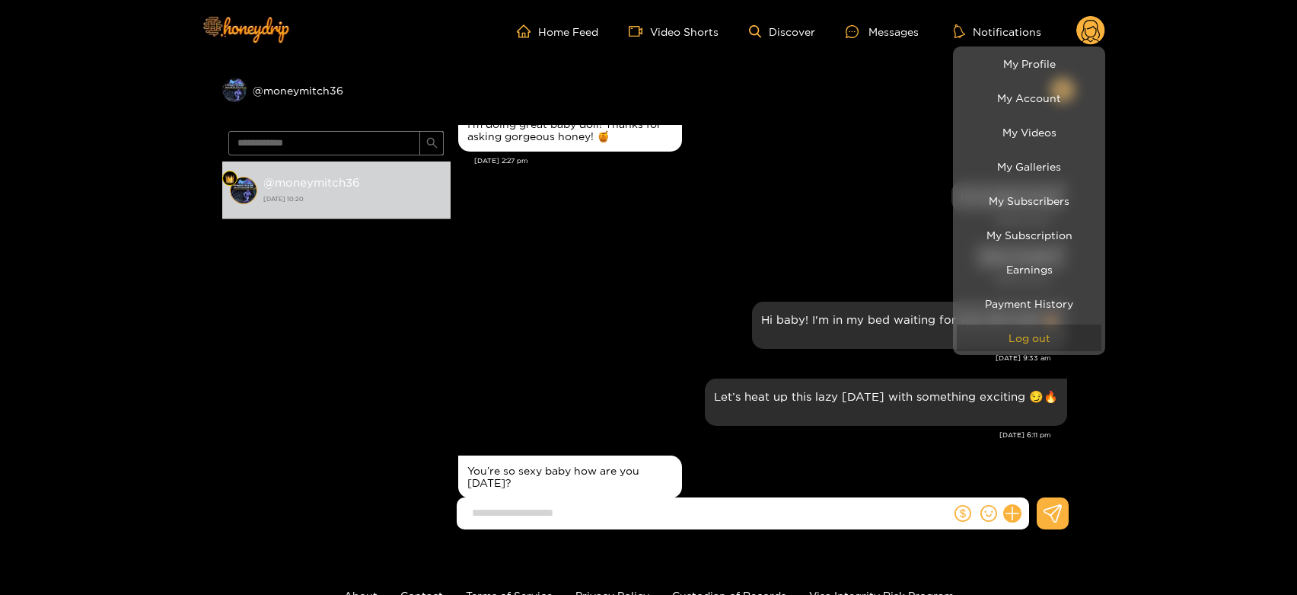
click at [1069, 337] on button "Log out" at bounding box center [1029, 337] width 145 height 27
